Goal: Information Seeking & Learning: Learn about a topic

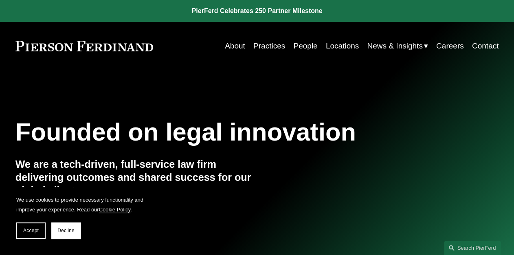
click at [297, 47] on link "People" at bounding box center [305, 45] width 24 height 15
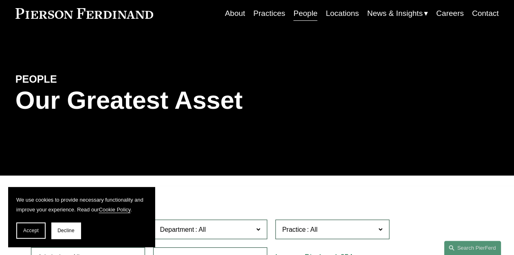
scroll to position [65, 0]
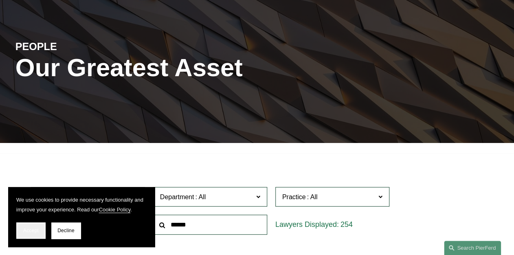
click at [27, 229] on span "Accept" at bounding box center [30, 231] width 15 height 6
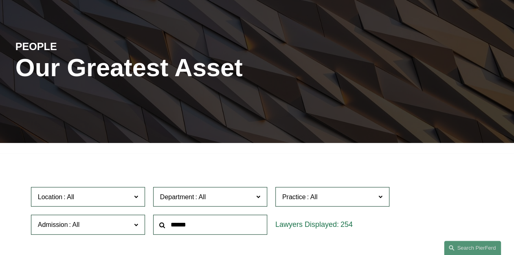
click at [381, 197] on span at bounding box center [380, 196] width 4 height 11
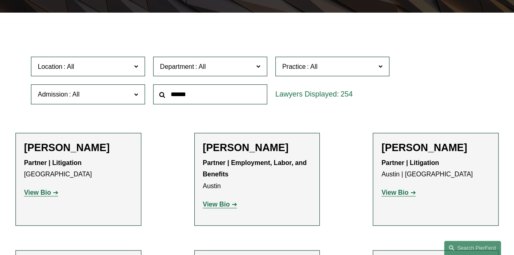
click at [0, 0] on link "Banking and Financial Services" at bounding box center [0, 0] width 0 height 0
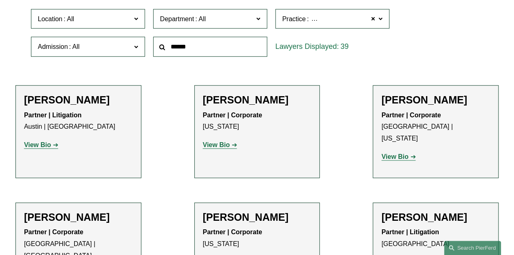
scroll to position [286, 0]
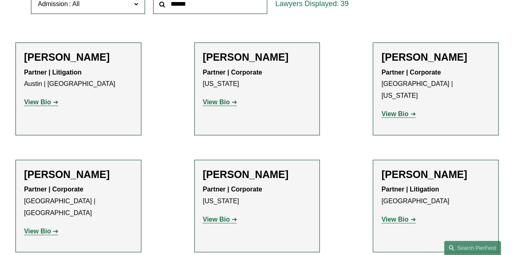
click at [394, 110] on strong "View Bio" at bounding box center [394, 113] width 27 height 7
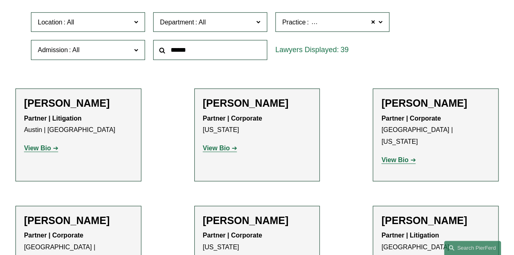
scroll to position [195, 0]
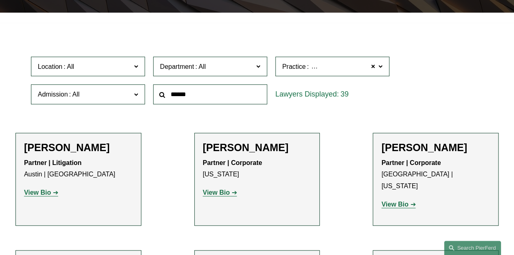
click at [212, 96] on input "text" at bounding box center [210, 94] width 114 height 20
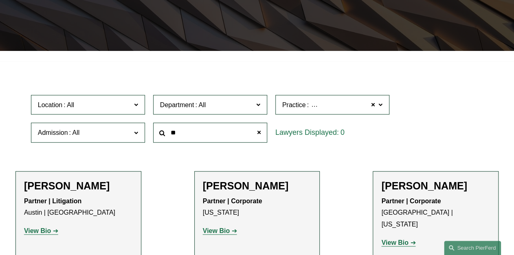
scroll to position [123, 0]
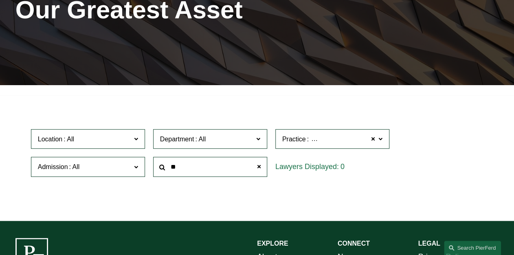
type input "*"
type input "*******"
click at [372, 140] on span at bounding box center [372, 139] width 5 height 11
click at [204, 165] on input "*******" at bounding box center [210, 167] width 114 height 20
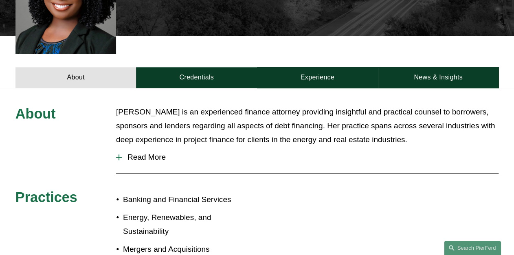
scroll to position [261, 0]
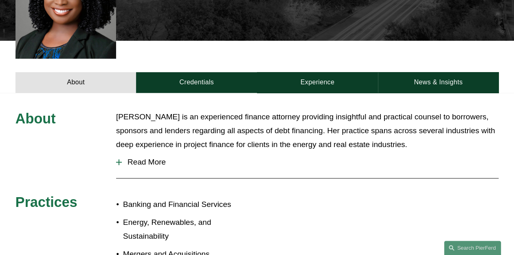
click at [153, 158] on span "Read More" at bounding box center [310, 162] width 377 height 9
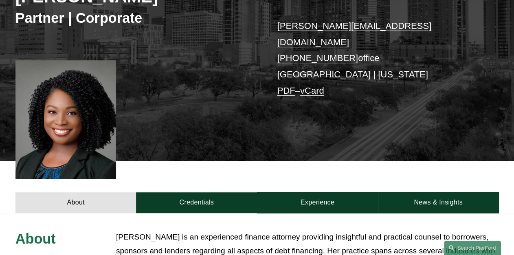
scroll to position [98, 0]
